Goal: Navigation & Orientation: Find specific page/section

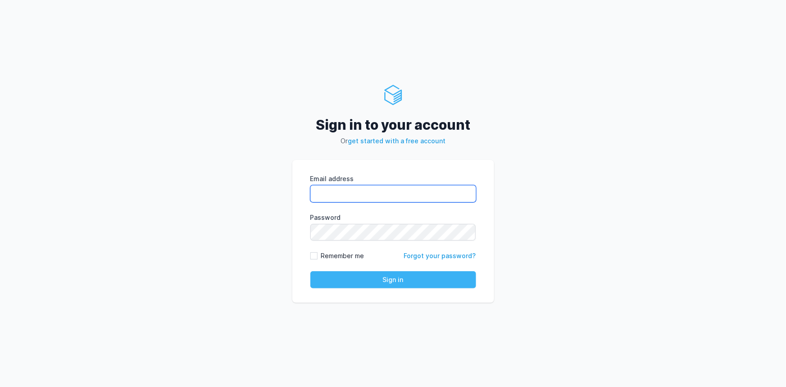
type input "rahul.raikar@cdmx.in"
click at [369, 282] on button "Sign in" at bounding box center [394, 279] width 166 height 17
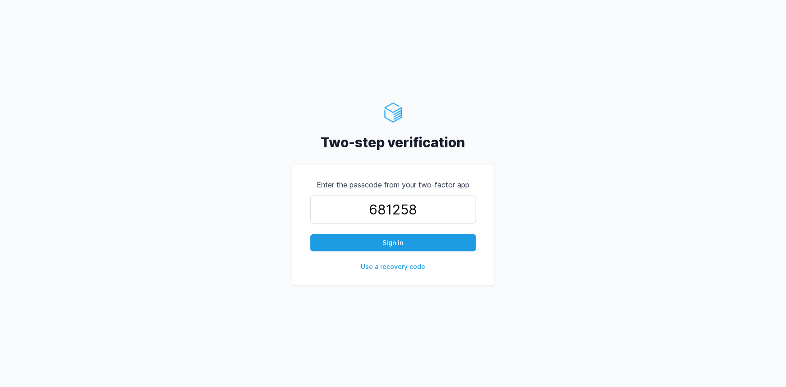
type input "681258"
click at [311, 234] on button "Sign in" at bounding box center [394, 242] width 166 height 17
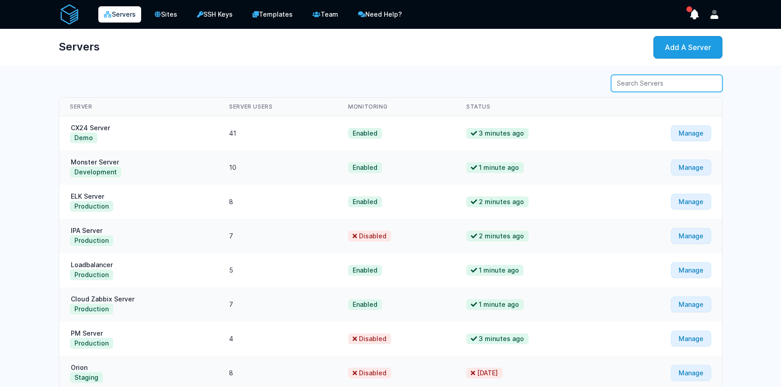
click at [627, 82] on input "Server Search" at bounding box center [666, 83] width 111 height 17
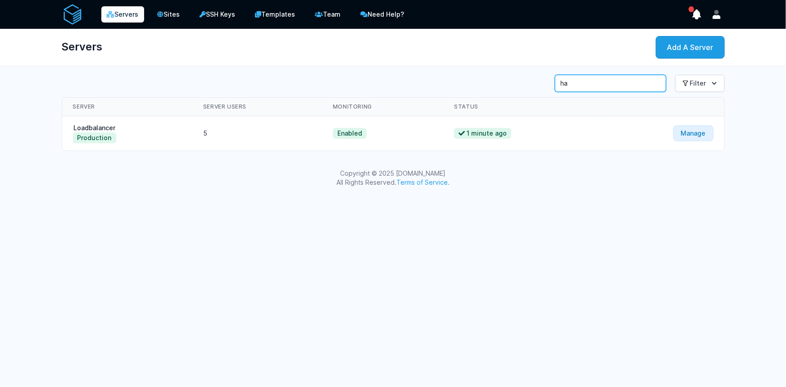
type input "ha"
click at [96, 122] on td "Loadbalancer Production" at bounding box center [127, 133] width 131 height 35
click at [96, 124] on link "Loadbalancer" at bounding box center [95, 128] width 44 height 8
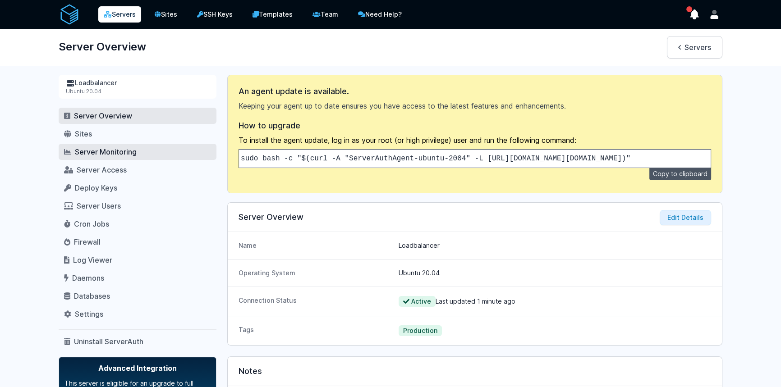
click at [102, 152] on span "Server Monitoring" at bounding box center [106, 151] width 62 height 9
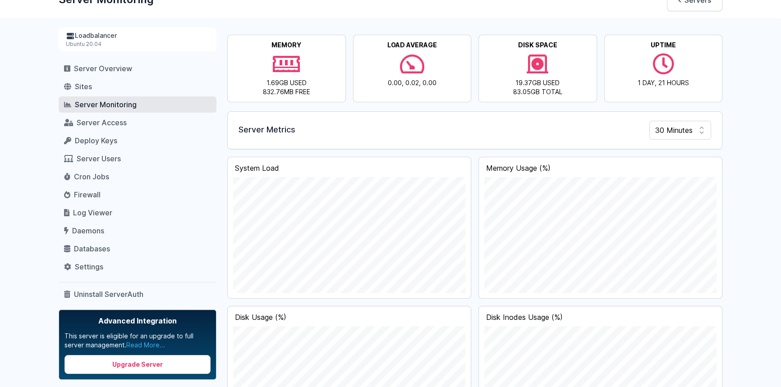
scroll to position [49, 0]
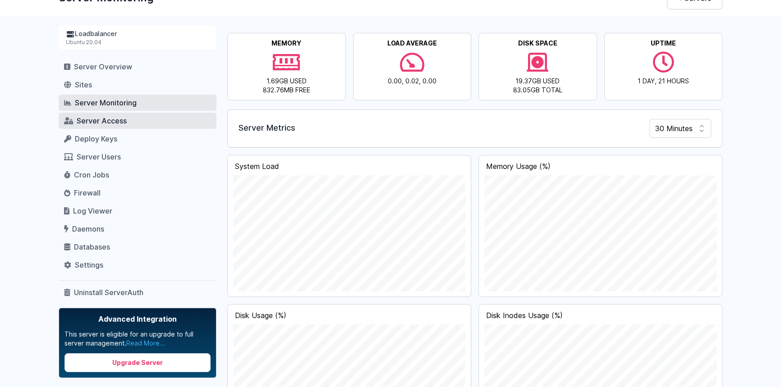
click at [131, 125] on link "Server Access" at bounding box center [138, 121] width 158 height 16
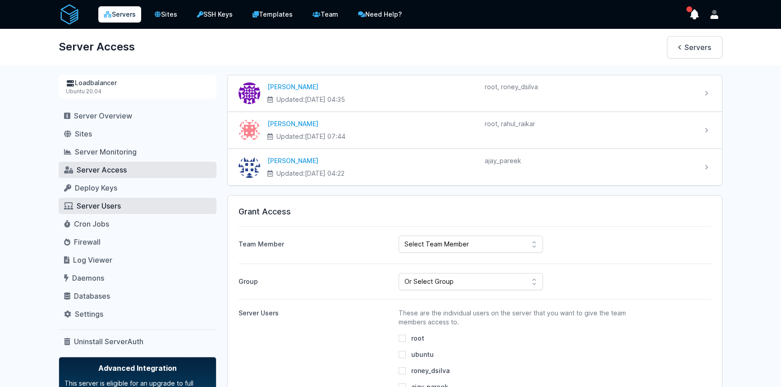
click at [108, 201] on span "Server Users" at bounding box center [99, 205] width 44 height 9
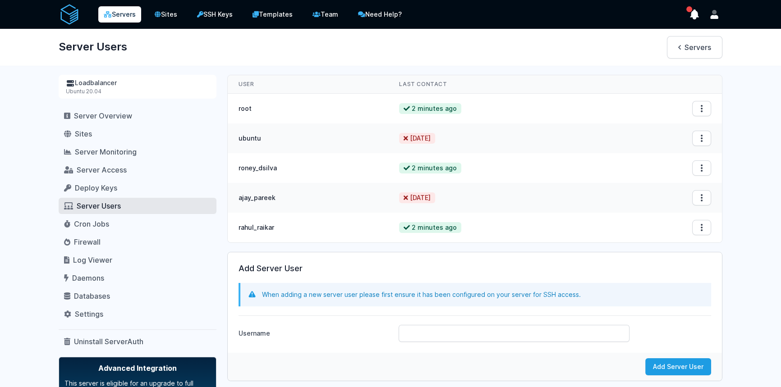
click at [86, 88] on div "Ubuntu 20.04" at bounding box center [137, 91] width 143 height 7
click at [132, 186] on link "Deploy Keys" at bounding box center [138, 188] width 158 height 16
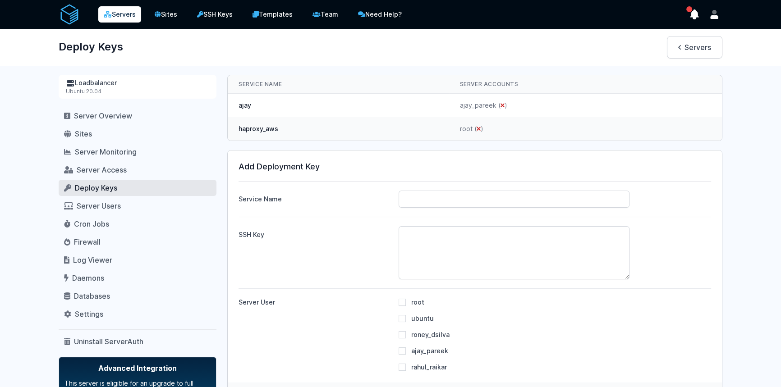
drag, startPoint x: 131, startPoint y: 8, endPoint x: 137, endPoint y: 13, distance: 7.4
click at [131, 9] on link "Servers" at bounding box center [119, 14] width 43 height 16
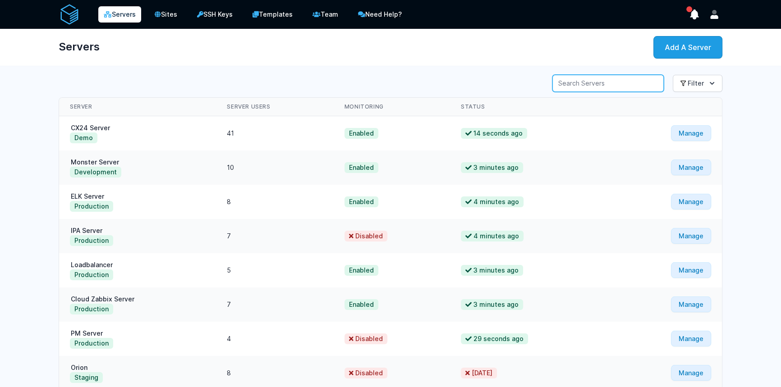
click at [594, 87] on input "Server Search" at bounding box center [607, 83] width 111 height 17
type input "rad"
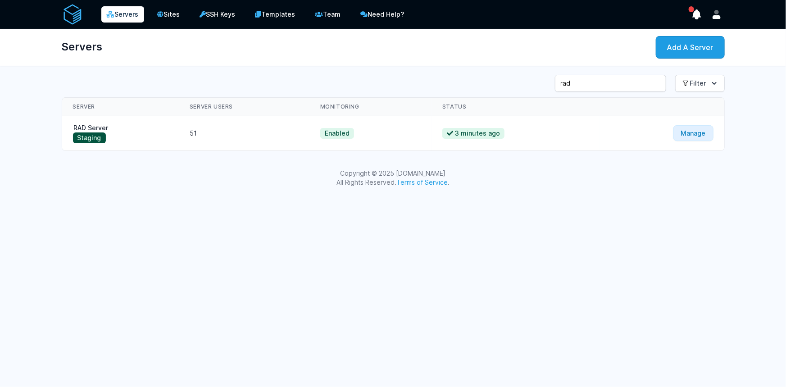
click at [100, 133] on button "Staging" at bounding box center [89, 138] width 33 height 11
click at [97, 129] on link "RAD Server" at bounding box center [91, 128] width 37 height 8
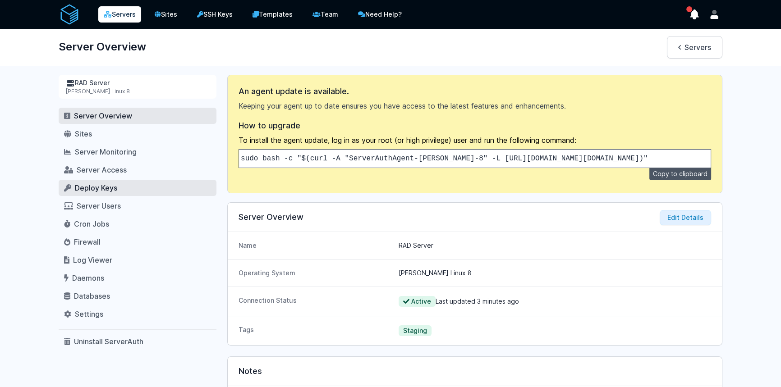
click at [90, 184] on span "Deploy Keys" at bounding box center [96, 187] width 42 height 9
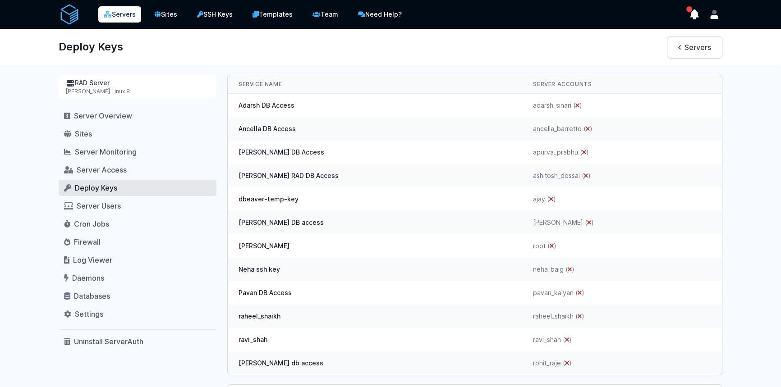
scroll to position [49, 0]
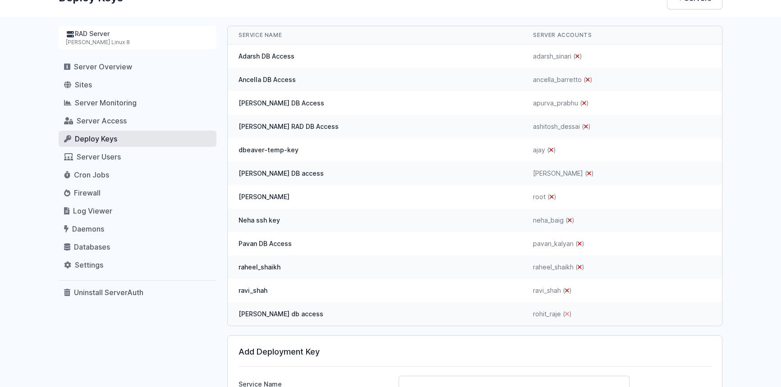
click at [565, 314] on icon "submit" at bounding box center [567, 314] width 4 height 6
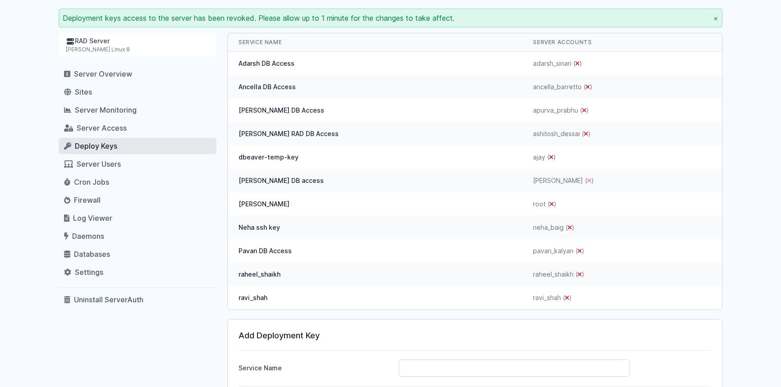
scroll to position [49, 0]
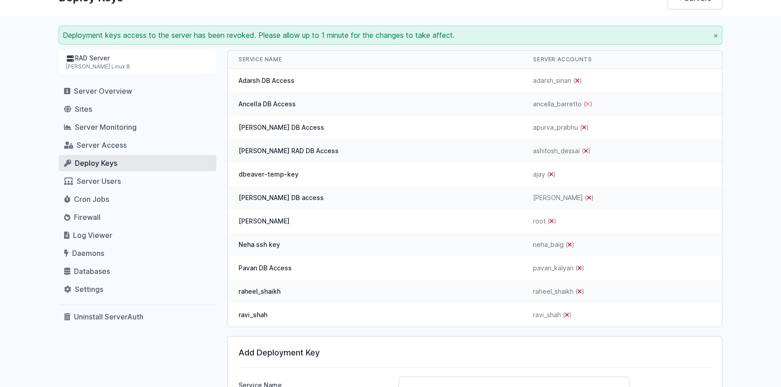
click at [585, 103] on icon "submit" at bounding box center [587, 104] width 4 height 6
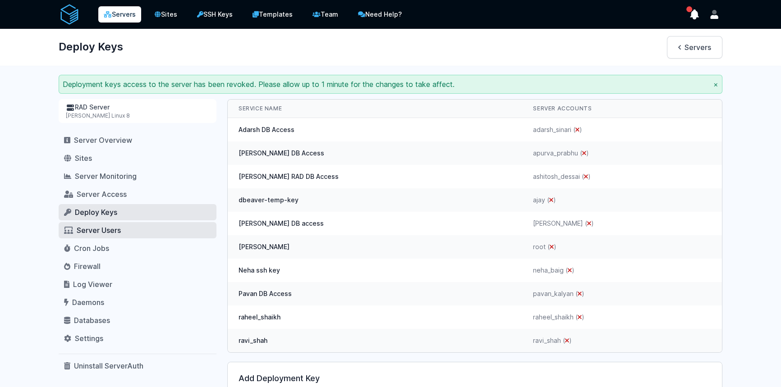
click at [82, 229] on span "Server Users" at bounding box center [99, 230] width 44 height 9
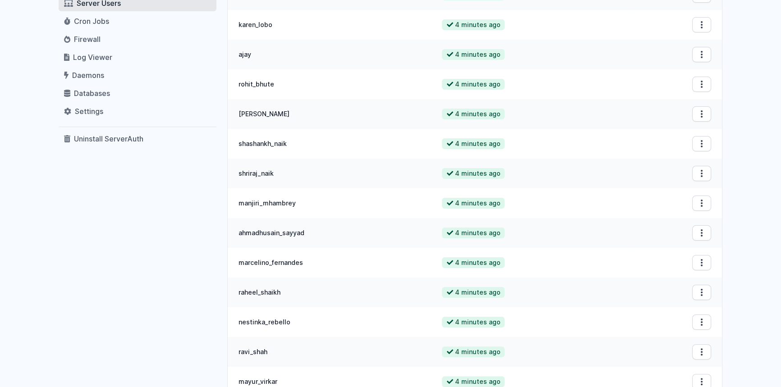
scroll to position [6, 0]
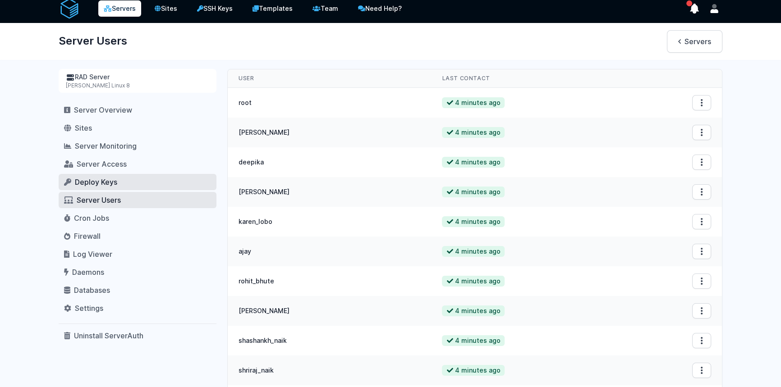
click at [82, 178] on span "Deploy Keys" at bounding box center [96, 182] width 42 height 9
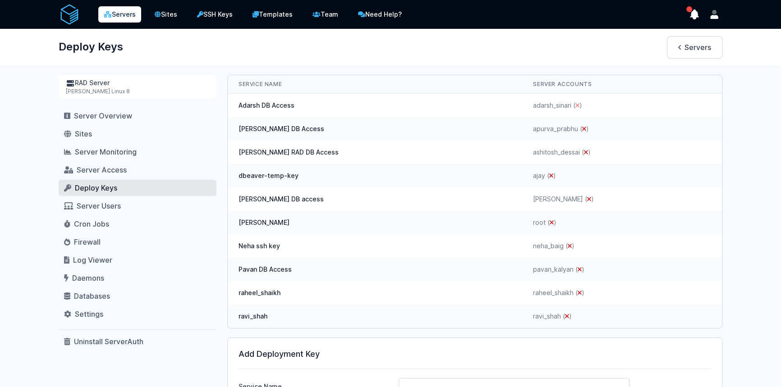
click at [575, 107] on icon "submit" at bounding box center [577, 105] width 4 height 6
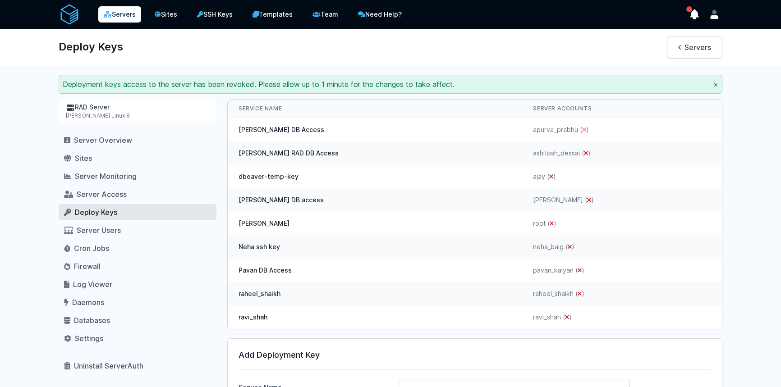
click at [582, 128] on icon "submit" at bounding box center [584, 130] width 4 height 6
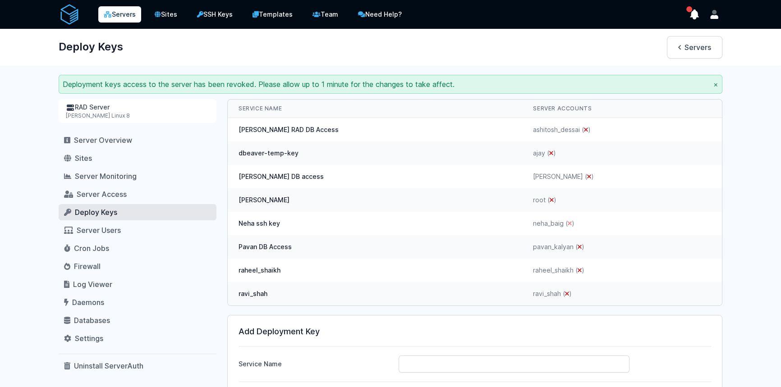
click at [567, 225] on icon "submit" at bounding box center [569, 223] width 4 height 6
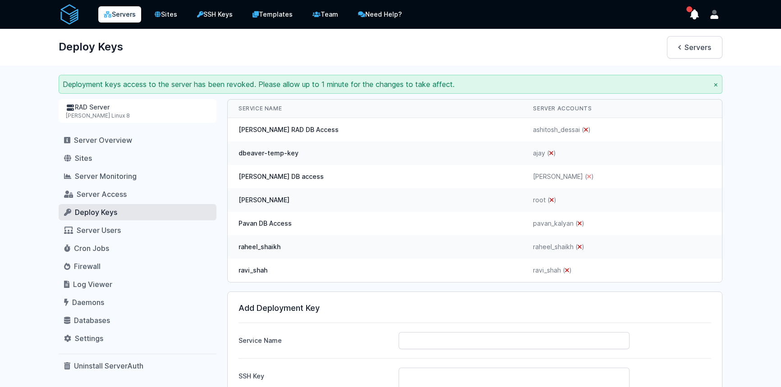
click at [587, 176] on icon "submit" at bounding box center [589, 177] width 4 height 6
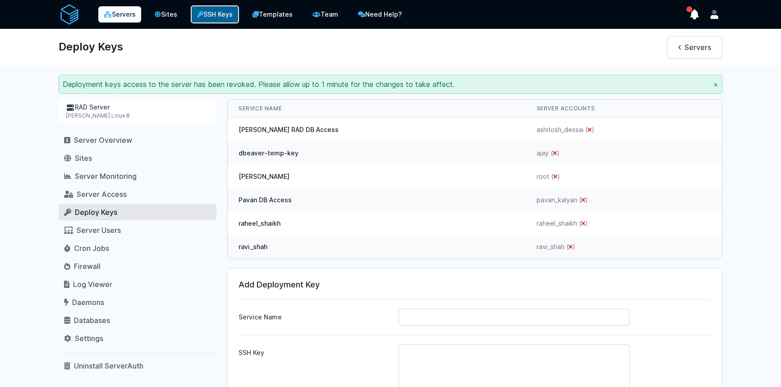
click at [223, 14] on link "SSH Keys" at bounding box center [215, 14] width 48 height 18
click at [165, 16] on link "Sites" at bounding box center [165, 14] width 35 height 18
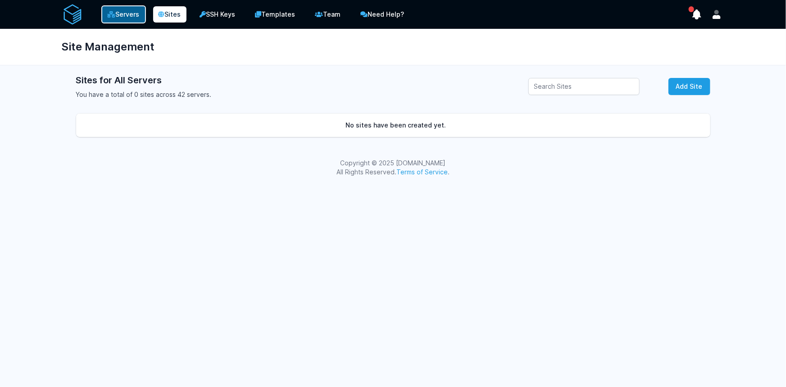
click at [104, 19] on link "Servers" at bounding box center [123, 14] width 45 height 18
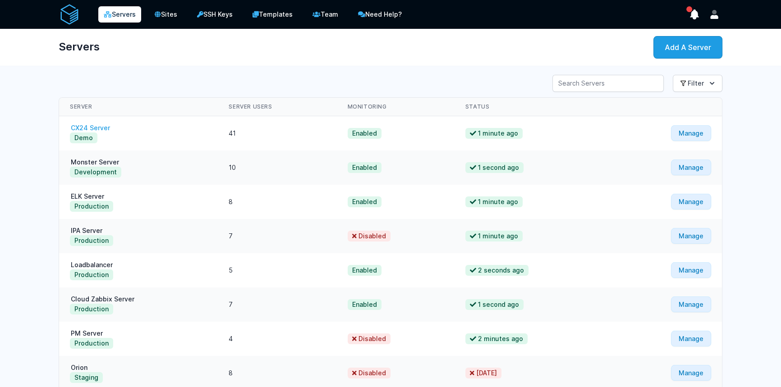
click at [86, 128] on link "CX24 Server" at bounding box center [90, 128] width 41 height 8
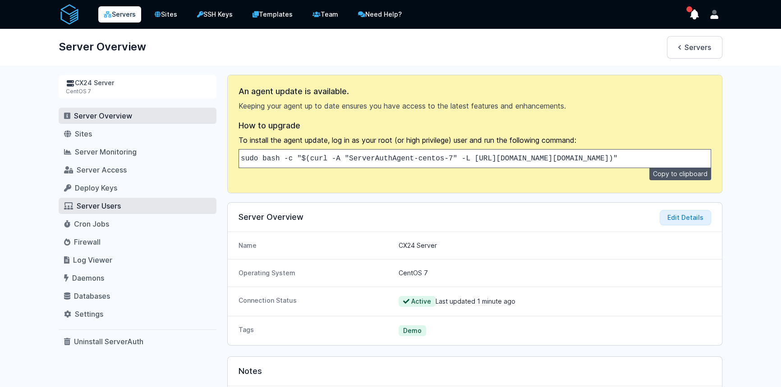
click at [102, 199] on link "Server Users" at bounding box center [138, 206] width 158 height 16
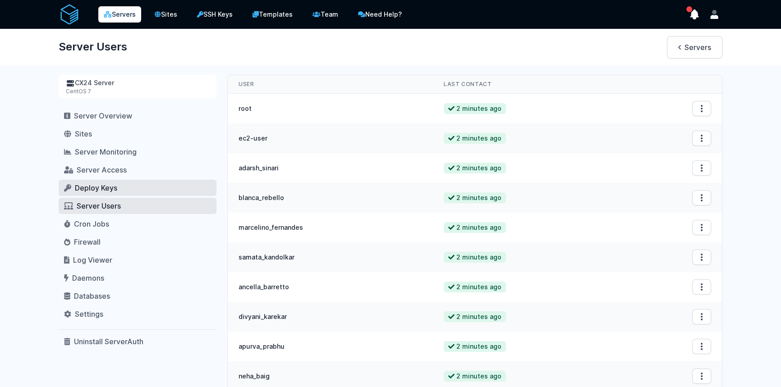
click at [94, 185] on span "Deploy Keys" at bounding box center [96, 187] width 42 height 9
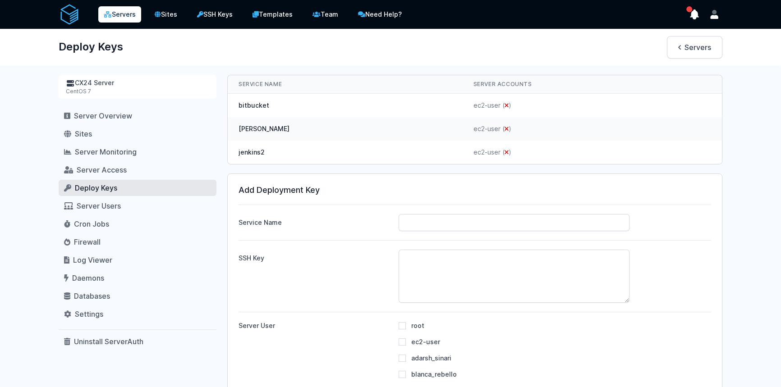
click at [122, 15] on link "Servers" at bounding box center [119, 14] width 43 height 16
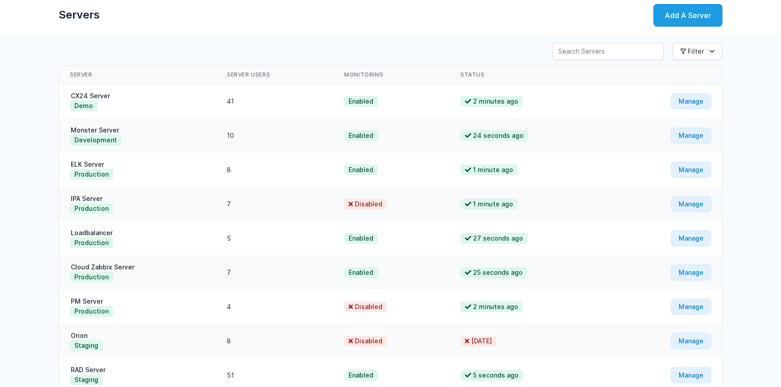
scroll to position [49, 0]
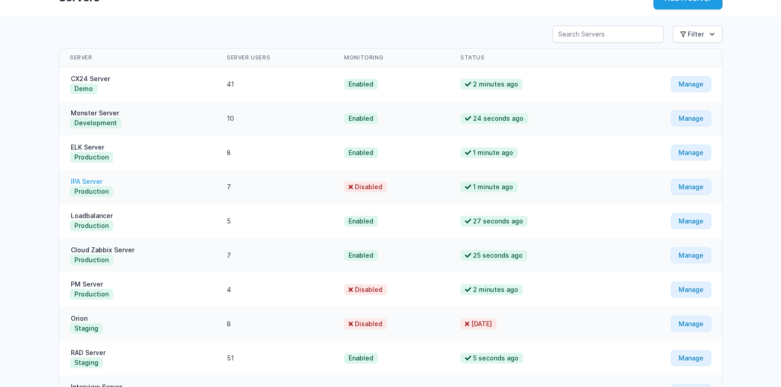
click at [91, 181] on link "IPA Server" at bounding box center [86, 182] width 33 height 8
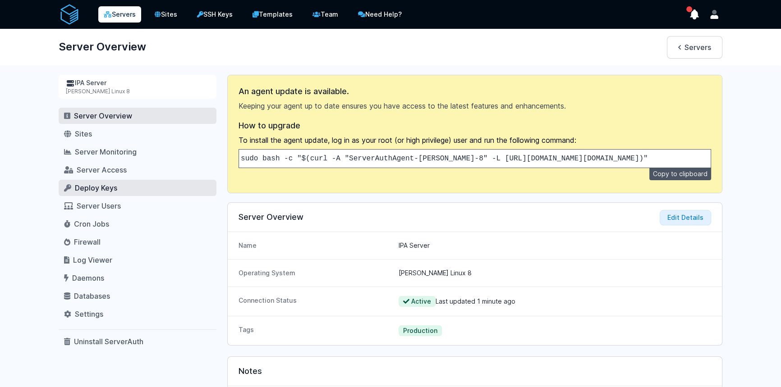
click at [97, 187] on span "Deploy Keys" at bounding box center [96, 187] width 42 height 9
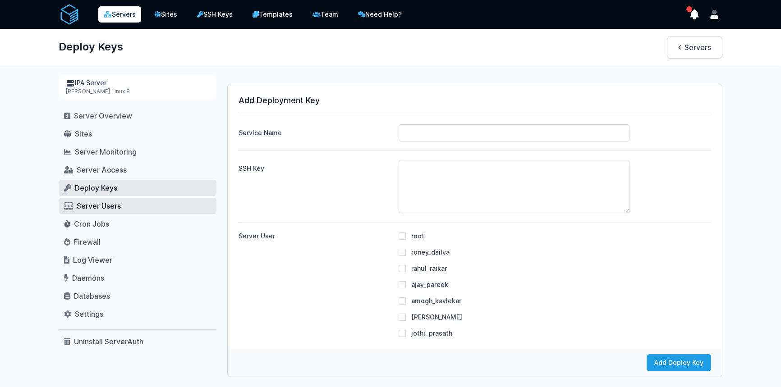
click at [94, 201] on span "Server Users" at bounding box center [99, 205] width 44 height 9
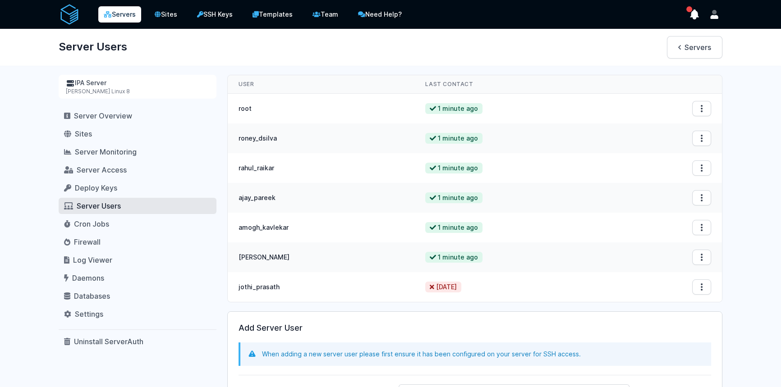
click at [107, 14] on icon at bounding box center [108, 14] width 8 height 6
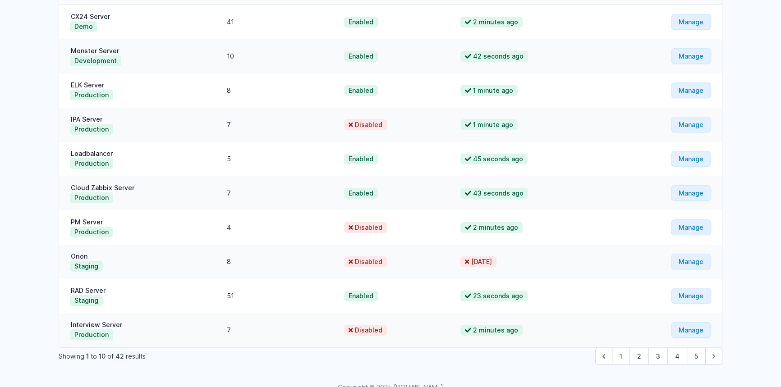
scroll to position [133, 0]
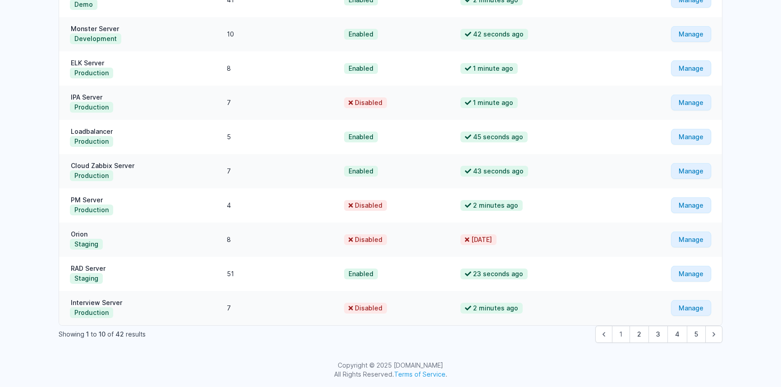
click at [623, 335] on span "1" at bounding box center [621, 334] width 18 height 17
click at [636, 336] on button "2" at bounding box center [638, 334] width 19 height 17
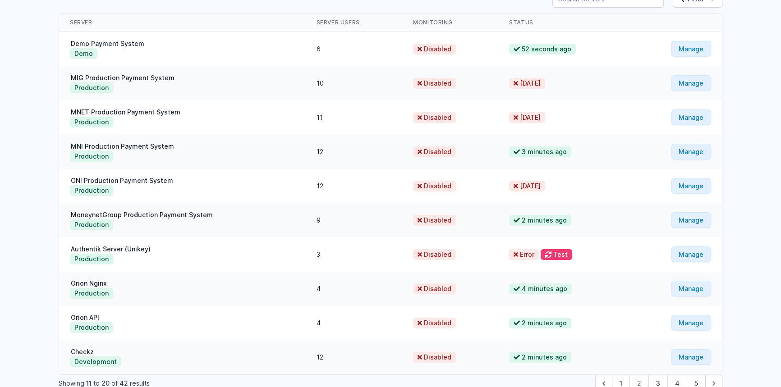
scroll to position [133, 0]
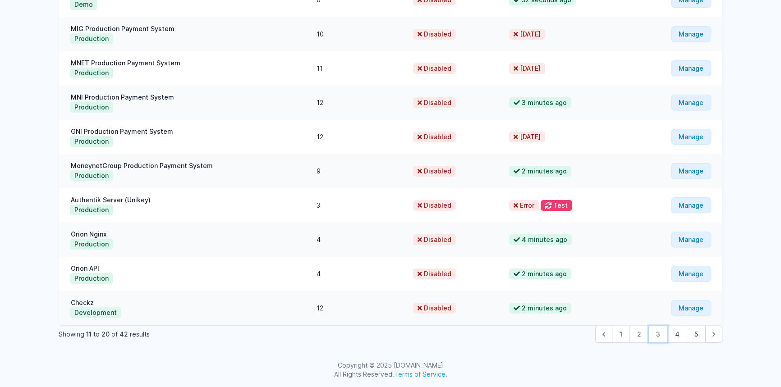
click at [657, 334] on button "3" at bounding box center [657, 334] width 19 height 17
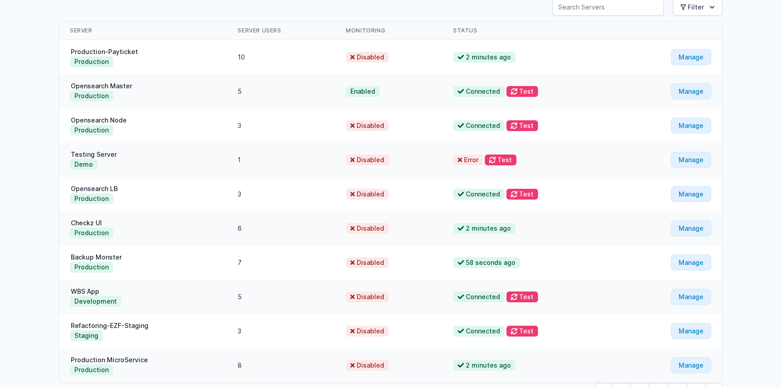
scroll to position [133, 0]
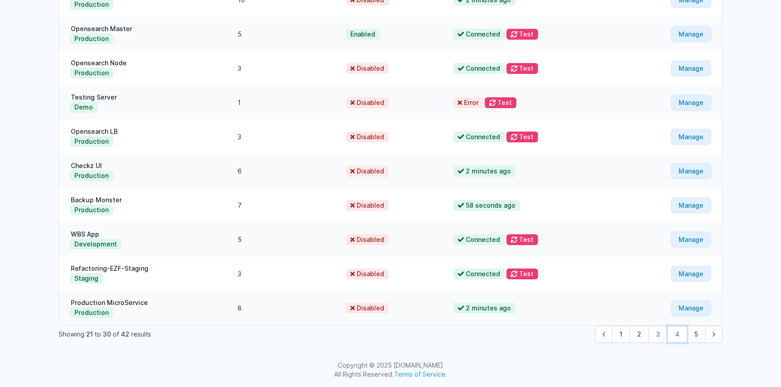
click at [668, 338] on button "4" at bounding box center [677, 334] width 20 height 17
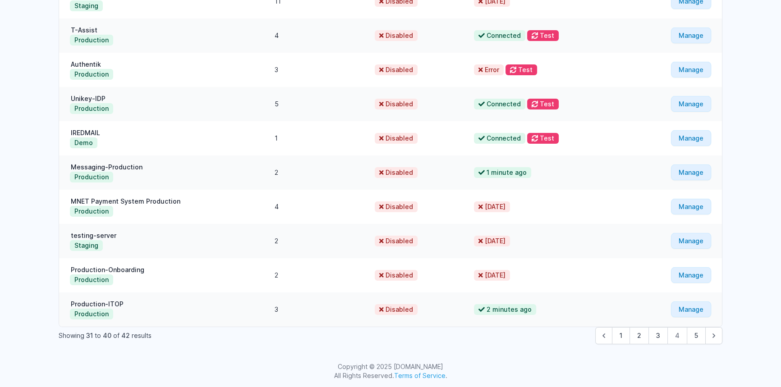
scroll to position [133, 0]
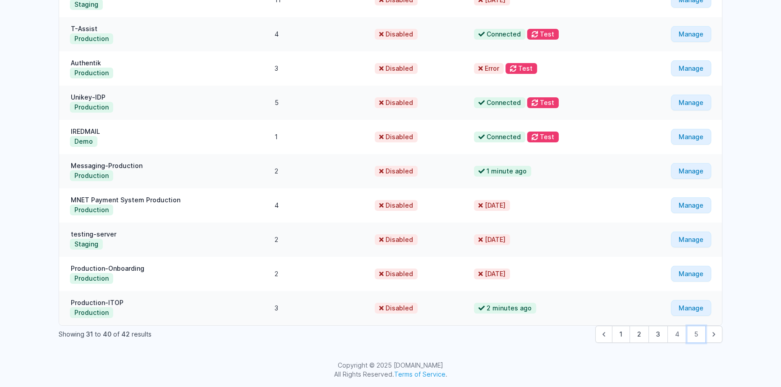
click at [691, 330] on button "5" at bounding box center [695, 334] width 19 height 17
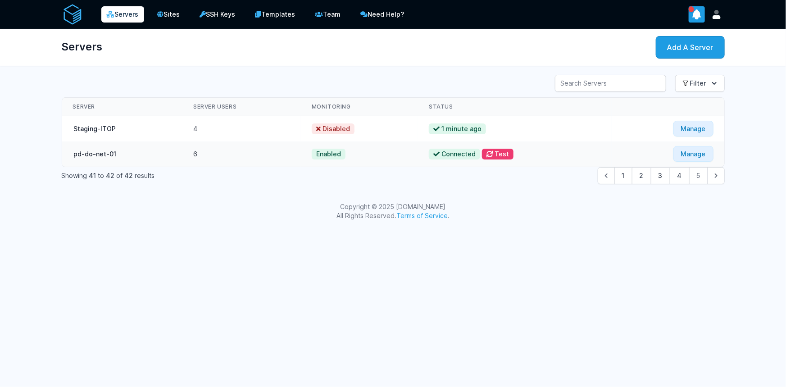
click at [694, 18] on icon "show notifications" at bounding box center [697, 14] width 13 height 13
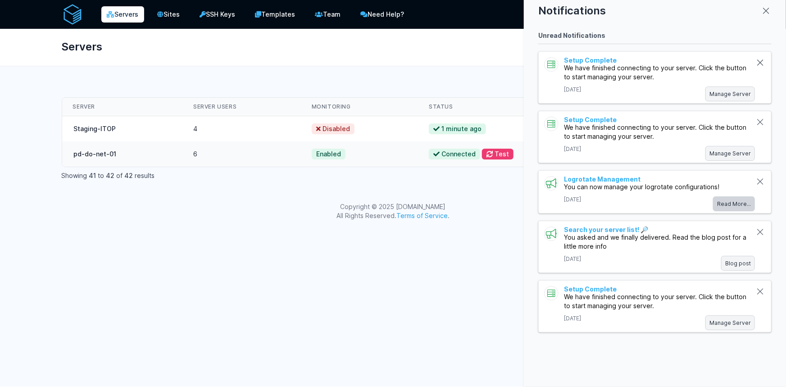
click at [734, 202] on link "Read More..." at bounding box center [734, 204] width 42 height 15
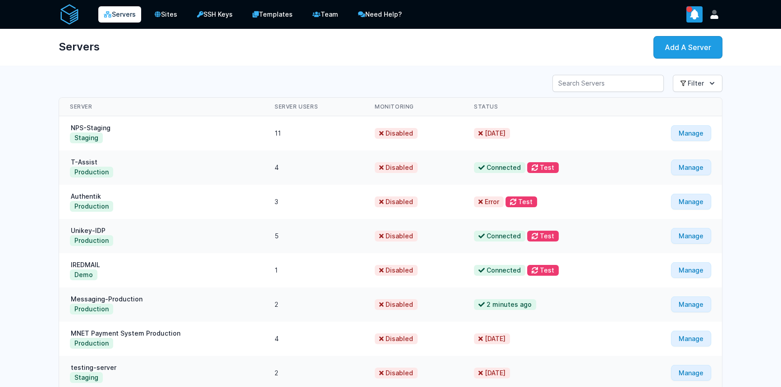
click at [698, 8] on icon "show notifications" at bounding box center [694, 14] width 13 height 13
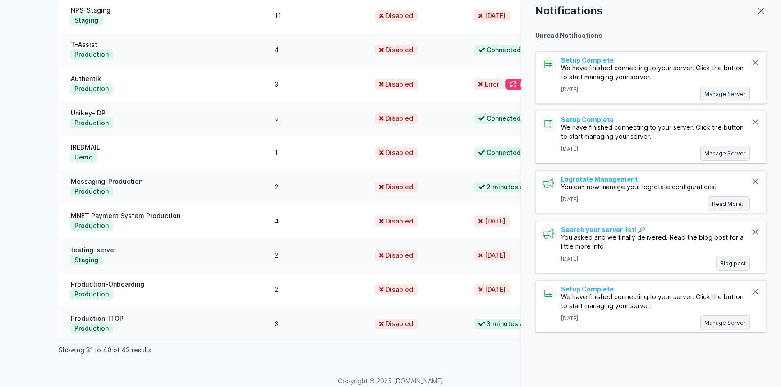
scroll to position [133, 0]
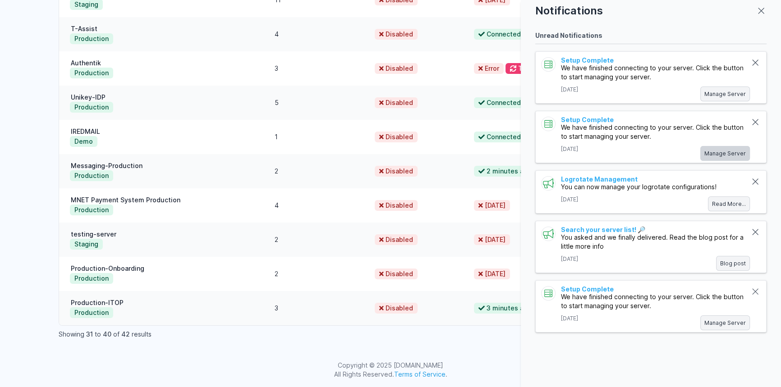
click at [710, 156] on link "Manage Server" at bounding box center [725, 153] width 50 height 15
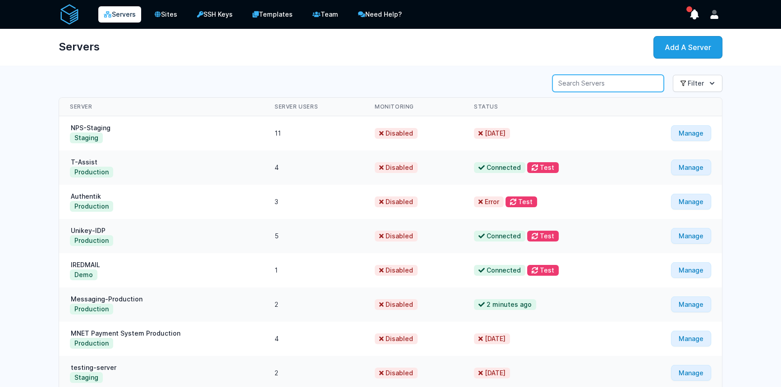
click at [590, 87] on input "Server Search" at bounding box center [607, 83] width 111 height 17
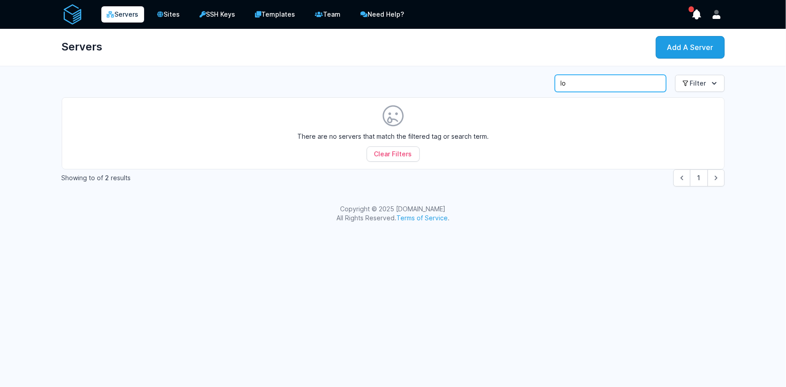
type input "l"
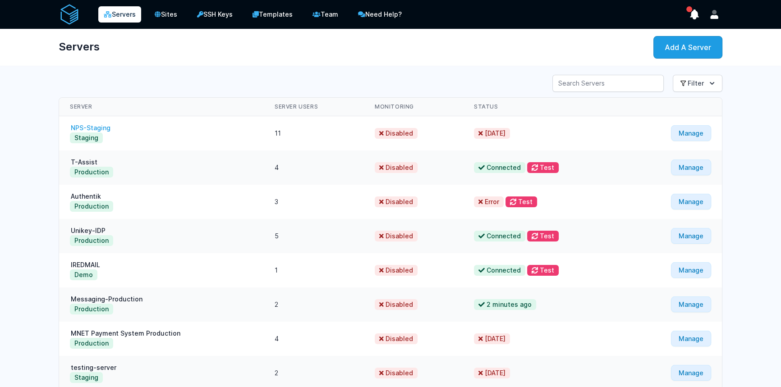
click at [81, 126] on link "NPS-Staging" at bounding box center [90, 128] width 41 height 8
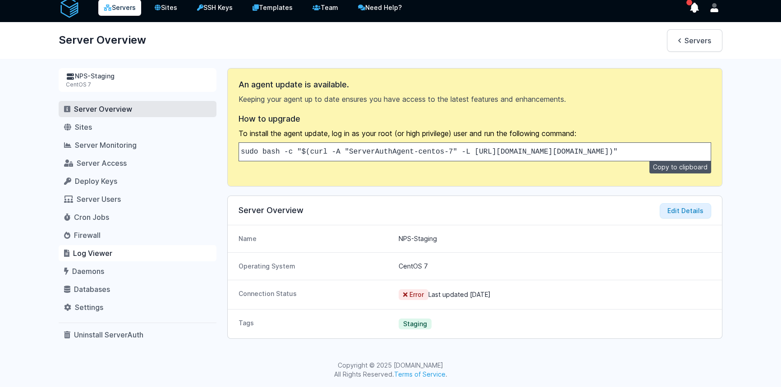
scroll to position [9, 0]
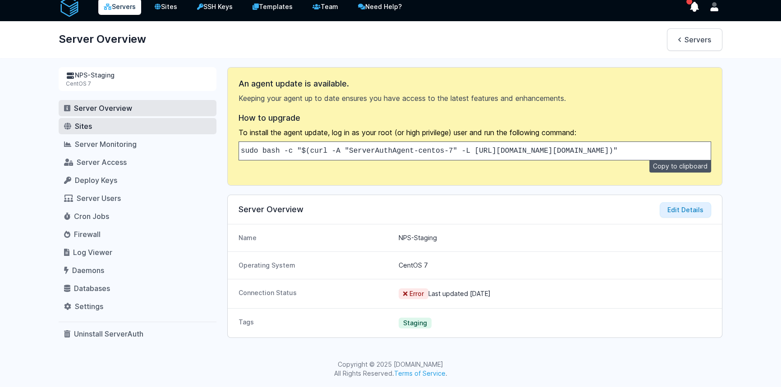
click at [100, 123] on link "Sites" at bounding box center [138, 126] width 158 height 16
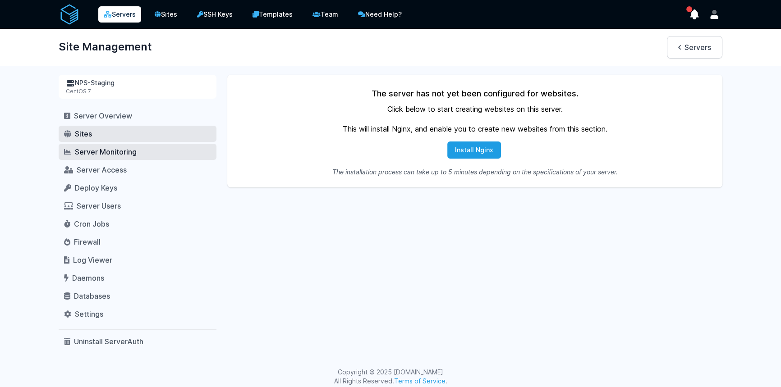
click at [86, 159] on link "Server Monitoring" at bounding box center [138, 152] width 158 height 16
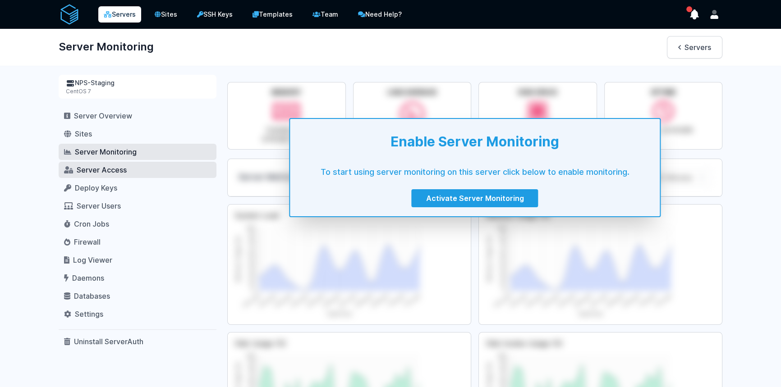
click at [86, 167] on span "Server Access" at bounding box center [102, 169] width 50 height 9
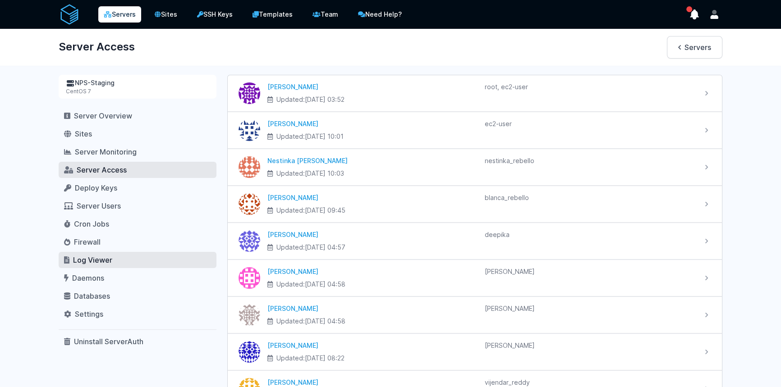
click at [85, 262] on span "Log Viewer" at bounding box center [92, 260] width 39 height 9
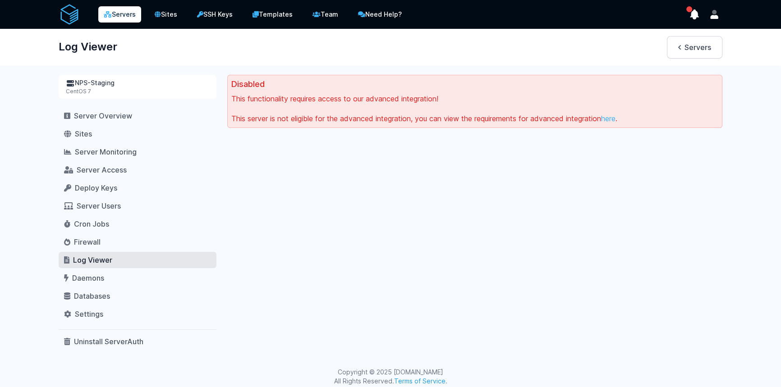
click at [89, 88] on div "CentOS 7" at bounding box center [137, 91] width 143 height 7
click at [95, 81] on div "NPS-Staging" at bounding box center [137, 82] width 143 height 9
click at [87, 314] on span "Settings" at bounding box center [89, 314] width 28 height 9
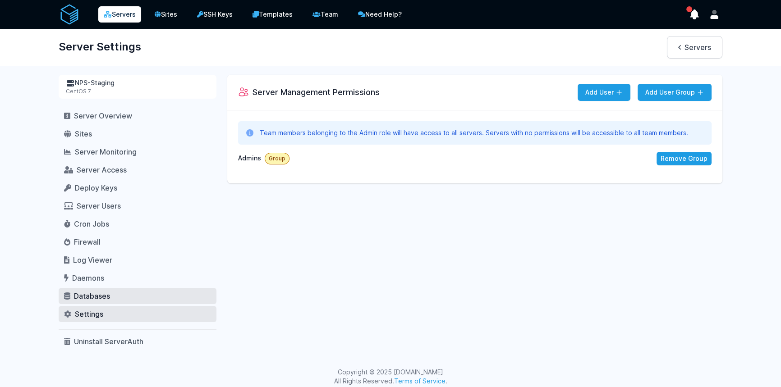
click at [106, 289] on link "Databases" at bounding box center [138, 296] width 158 height 16
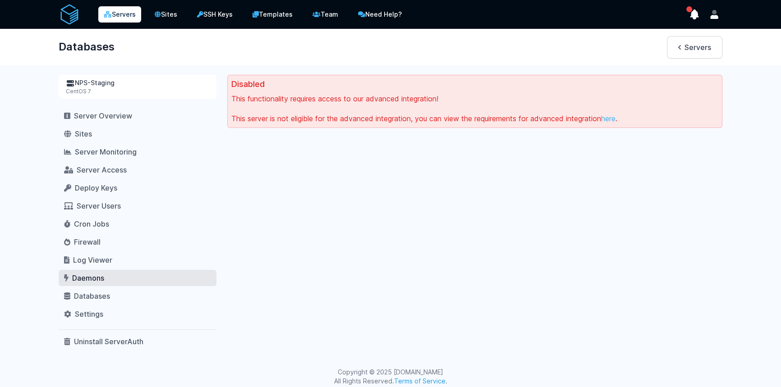
click at [105, 271] on link "Daemons" at bounding box center [138, 278] width 158 height 16
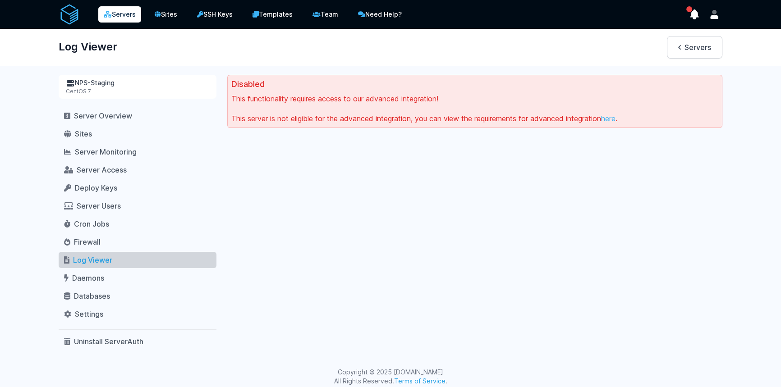
click at [105, 256] on span "Log Viewer" at bounding box center [92, 260] width 39 height 9
